Goal: Check status: Check status

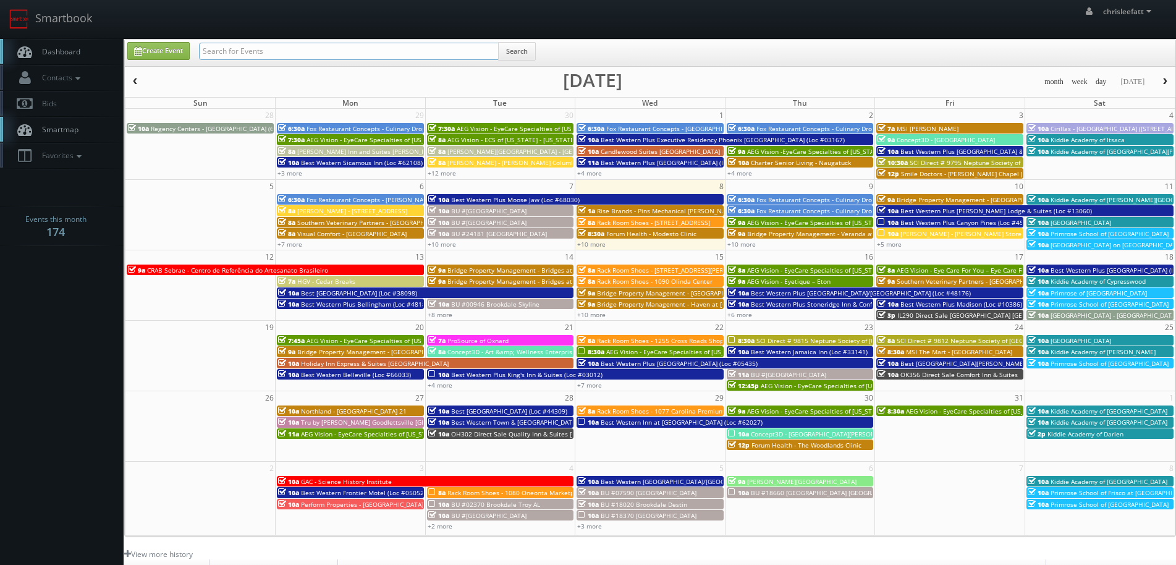
click at [327, 57] on input "text" at bounding box center [349, 51] width 300 height 17
type input "62106"
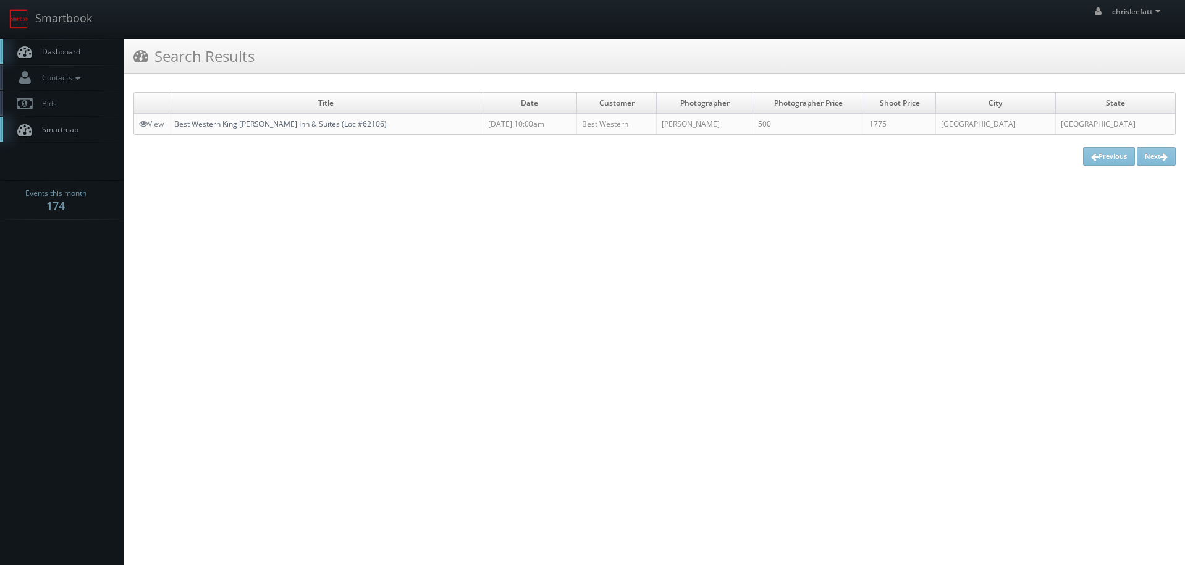
click at [267, 125] on link "Best Western King [PERSON_NAME] Inn & Suites (Loc #62106)" at bounding box center [280, 124] width 213 height 11
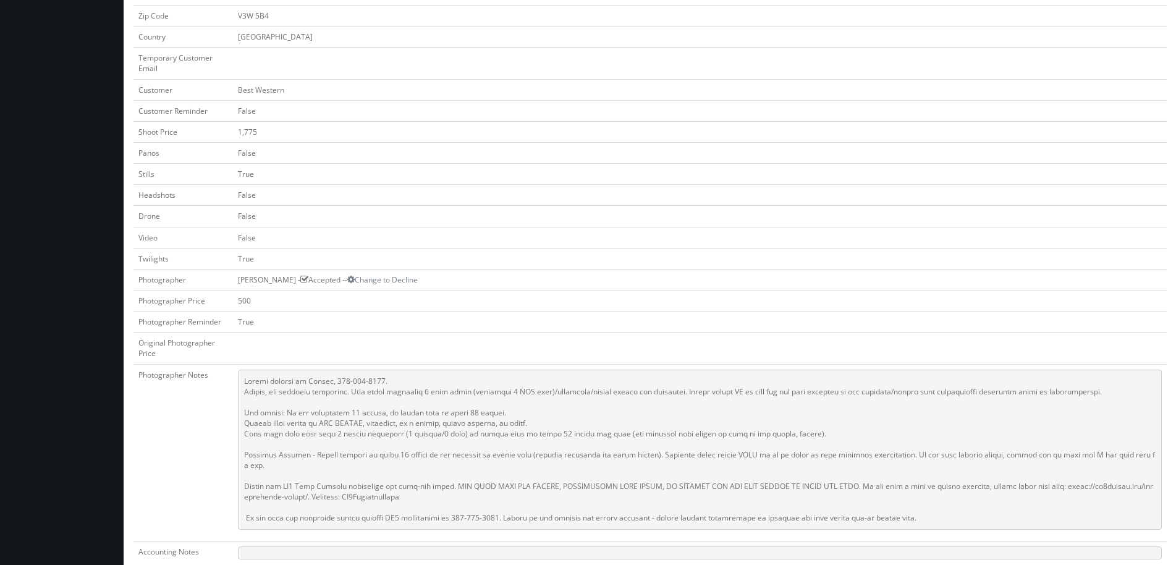
scroll to position [309, 0]
